Goal: Task Accomplishment & Management: Complete application form

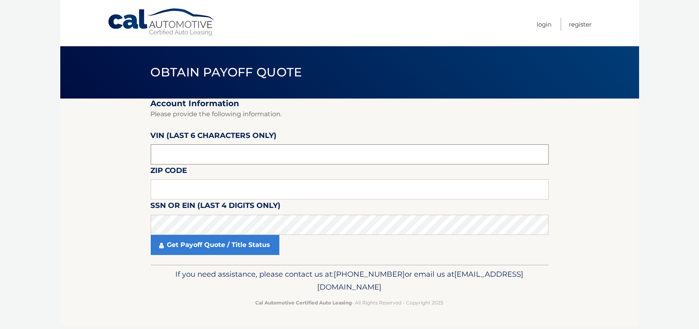
click at [219, 148] on input "text" at bounding box center [350, 154] width 398 height 20
click at [224, 144] on input "text" at bounding box center [350, 154] width 398 height 20
paste input "1HGCV1"
drag, startPoint x: 206, startPoint y: 154, endPoint x: -2, endPoint y: 120, distance: 210.4
click at [0, 120] on html "Cal Automotive Menu Login Register Obtain Payoff Quote" at bounding box center [349, 164] width 699 height 329
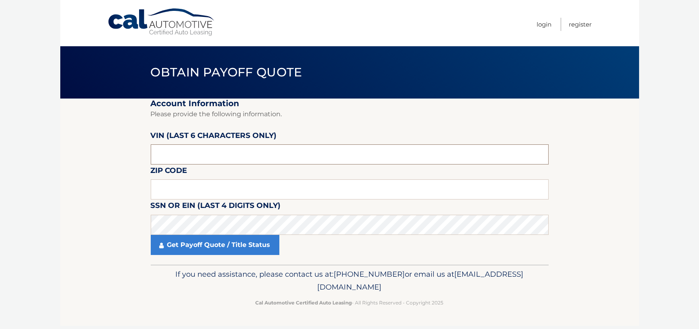
type input "1HGCV1"
type input "047193"
type input "11791"
drag, startPoint x: 192, startPoint y: 213, endPoint x: 140, endPoint y: 159, distance: 74.7
click at [140, 159] on section "Account Information Please provide the following information. VIN (last 6 chara…" at bounding box center [349, 181] width 578 height 166
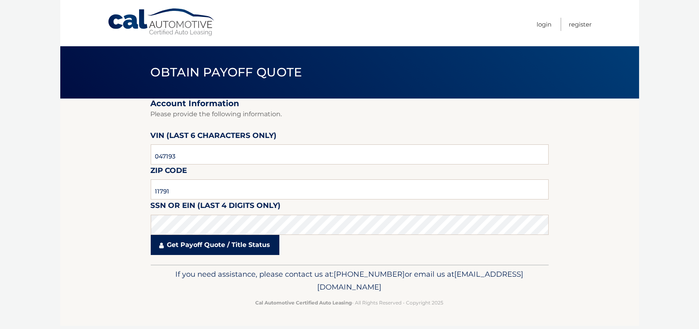
click at [178, 243] on link "Get Payoff Quote / Title Status" at bounding box center [215, 245] width 129 height 20
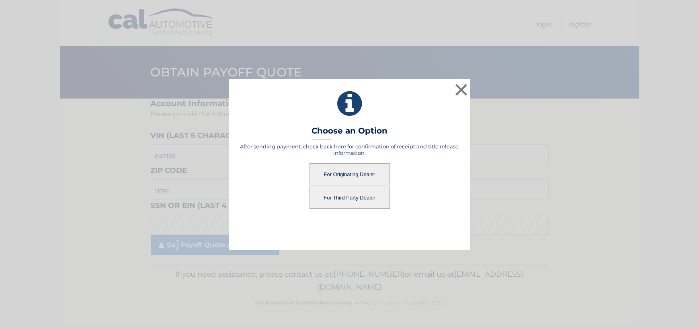
click at [341, 172] on button "For Originating Dealer" at bounding box center [349, 174] width 80 height 22
click at [332, 171] on button "For Originating Dealer" at bounding box center [349, 174] width 80 height 22
